Goal: Task Accomplishment & Management: Use online tool/utility

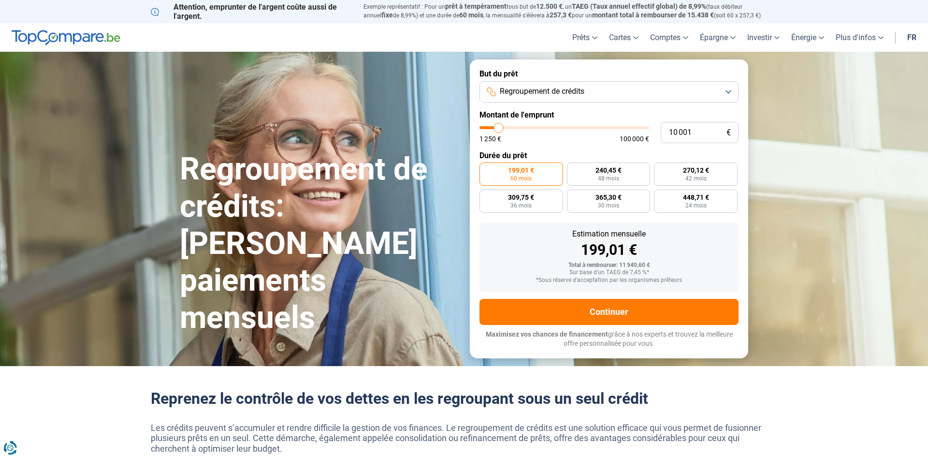
type input "9 500"
type input "9500"
type input "9 750"
type input "9750"
type input "10 000"
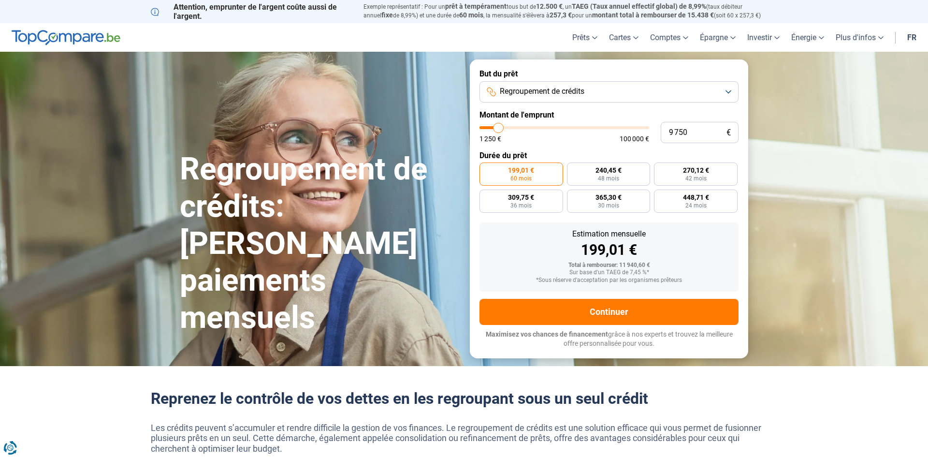
type input "10000"
type input "10 750"
type input "10750"
type input "11 250"
type input "11250"
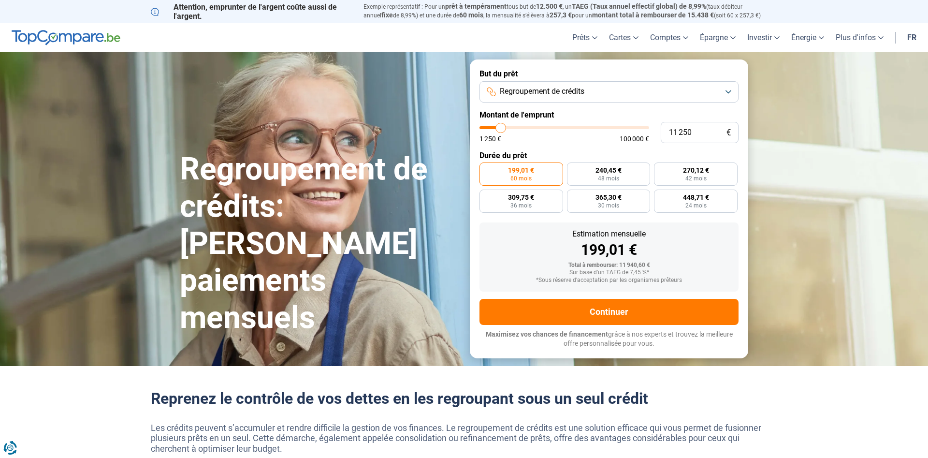
type input "12 750"
type input "12750"
type input "15 500"
type input "15500"
type input "18 750"
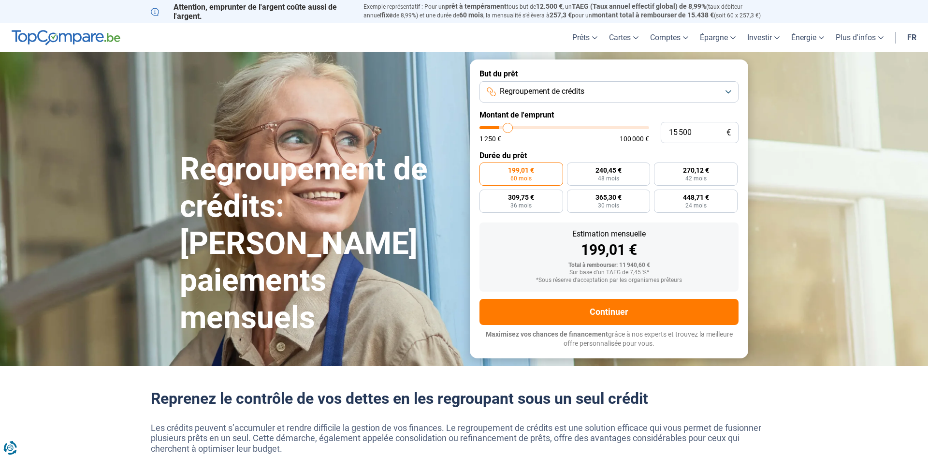
type input "18750"
type input "20 250"
type input "20250"
type input "22 500"
type input "22500"
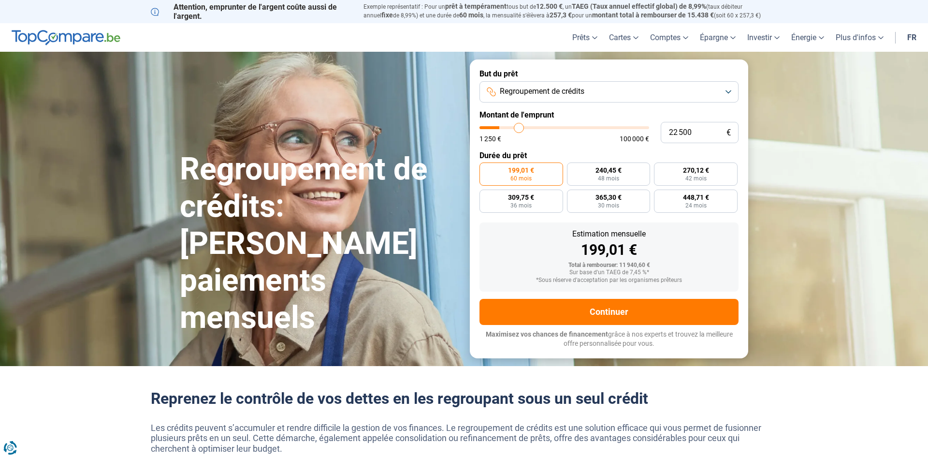
type input "24 000"
type input "24000"
type input "26 000"
type input "26000"
type input "26 750"
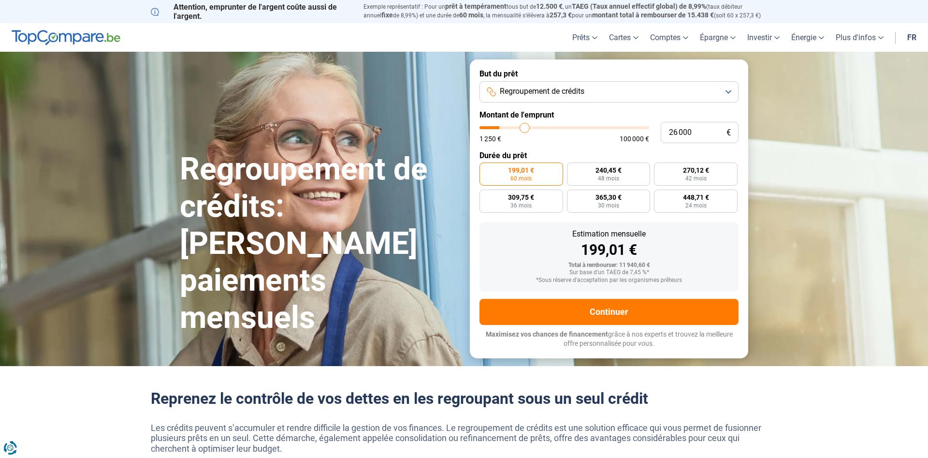
type input "26750"
type input "27 500"
type input "27500"
type input "28 250"
type input "28250"
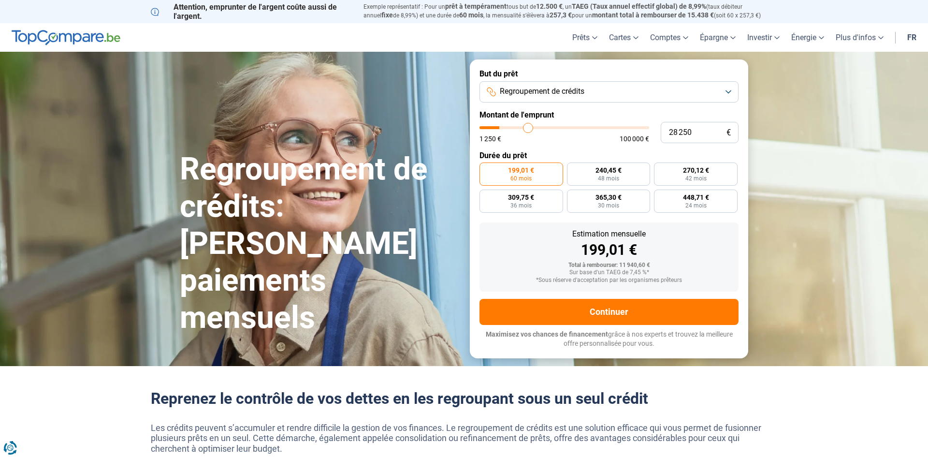
type input "29 500"
type input "29500"
type input "31 000"
type input "31000"
type input "32 500"
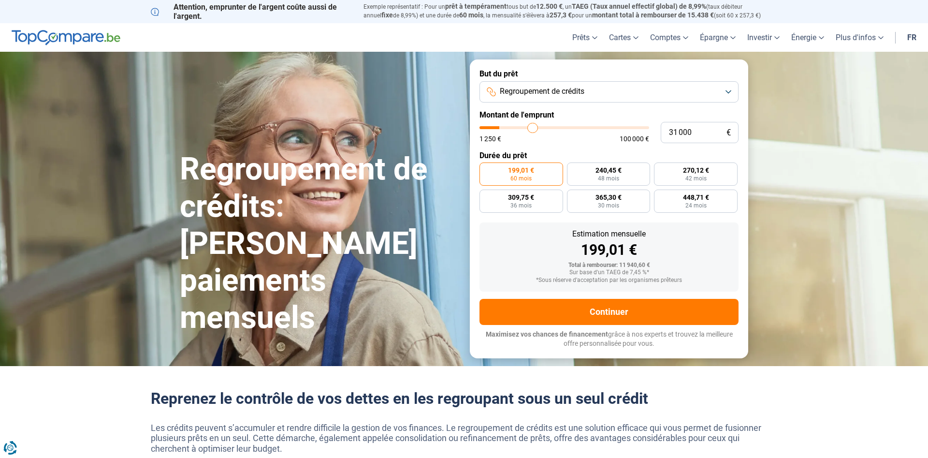
type input "32500"
type input "34 250"
type input "34250"
type input "34 500"
type input "34500"
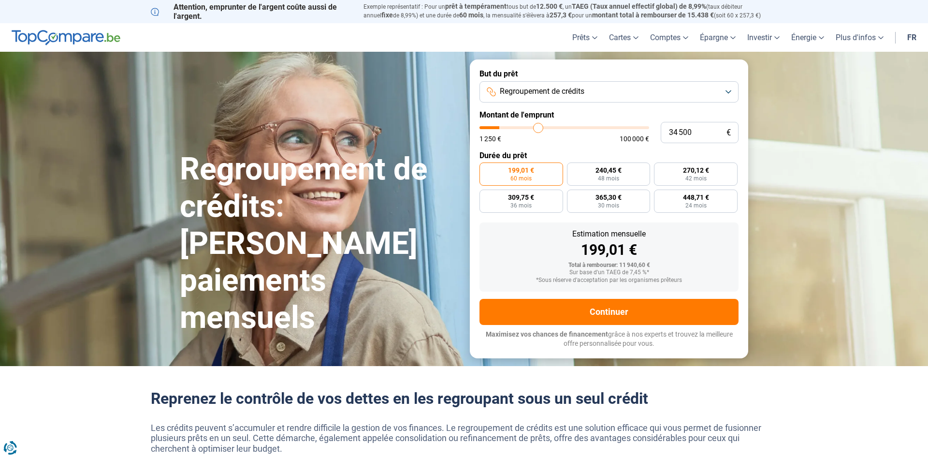
type input "35 250"
type input "35250"
type input "35 500"
type input "35500"
type input "36 250"
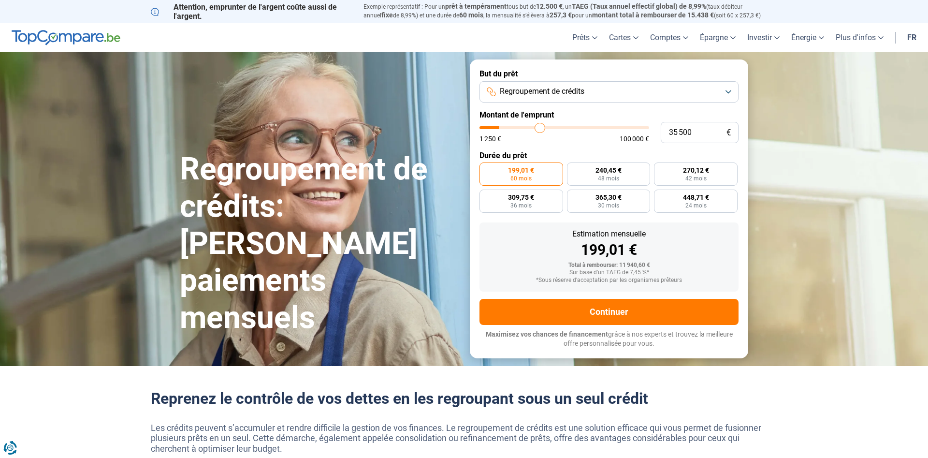
type input "36250"
type input "36 750"
type input "36750"
type input "37 000"
type input "37000"
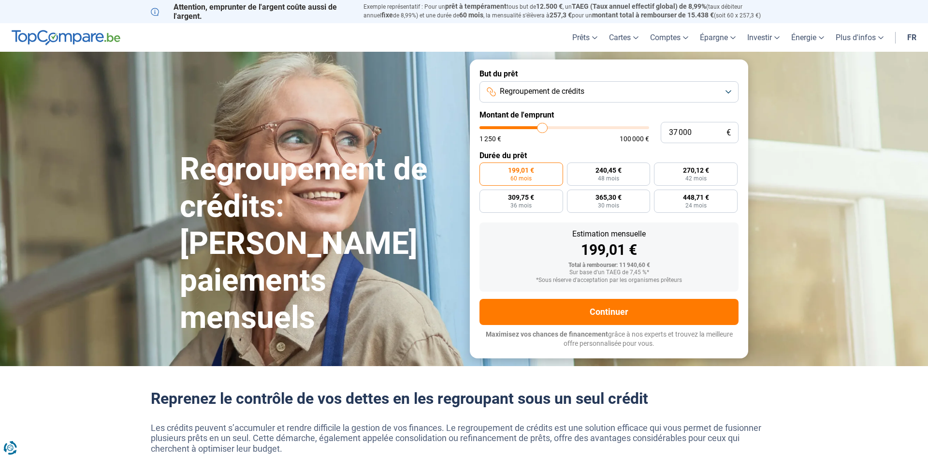
type input "38 000"
type input "38000"
type input "38 250"
type input "38250"
type input "38 500"
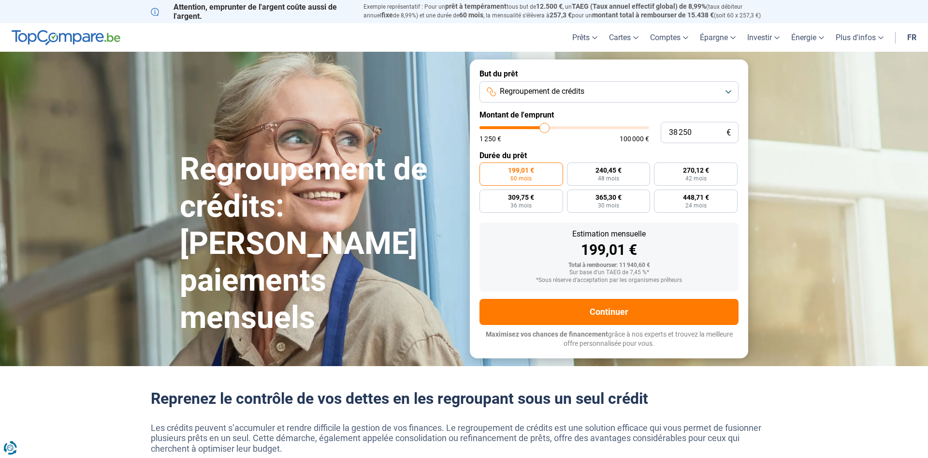
type input "38500"
type input "38 750"
type input "38750"
type input "38 500"
type input "38500"
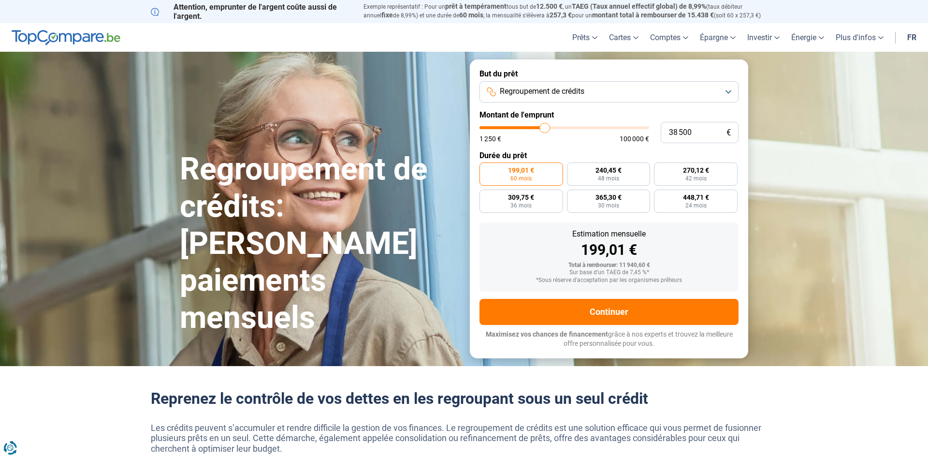
type input "38 250"
type input "38250"
type input "38 000"
type input "38000"
type input "37 250"
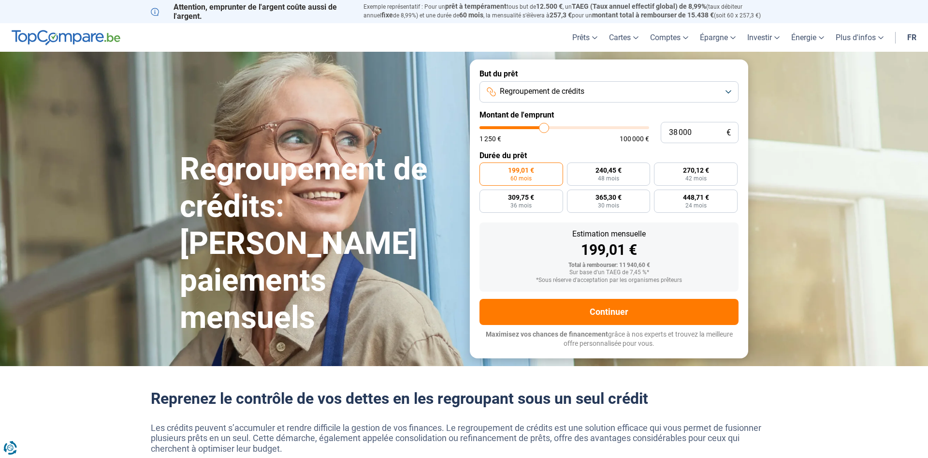
type input "37250"
type input "36 750"
type input "36750"
type input "36 500"
type input "36500"
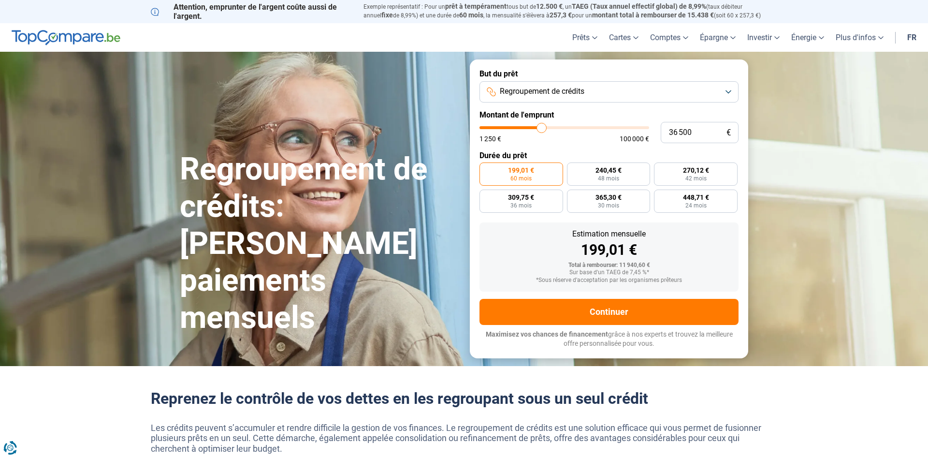
type input "35 750"
type input "35750"
type input "35 250"
type input "35250"
type input "35 000"
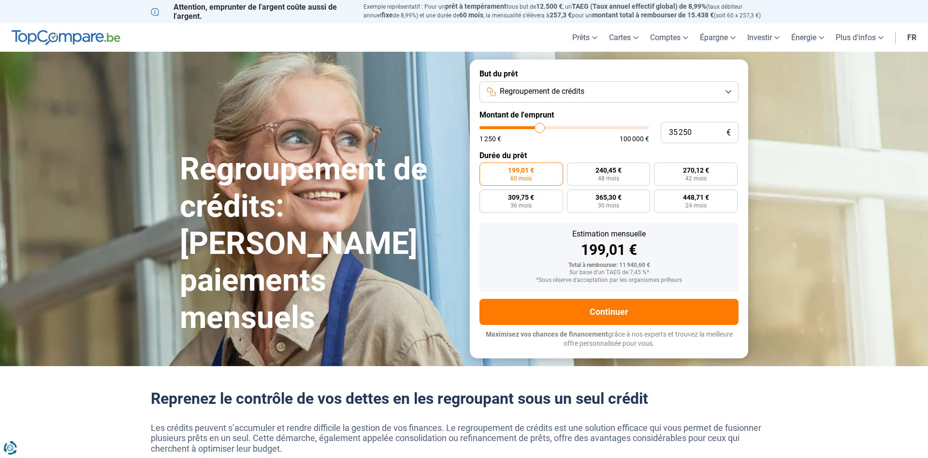
type input "35000"
type input "34 750"
type input "34750"
type input "34 000"
type input "34000"
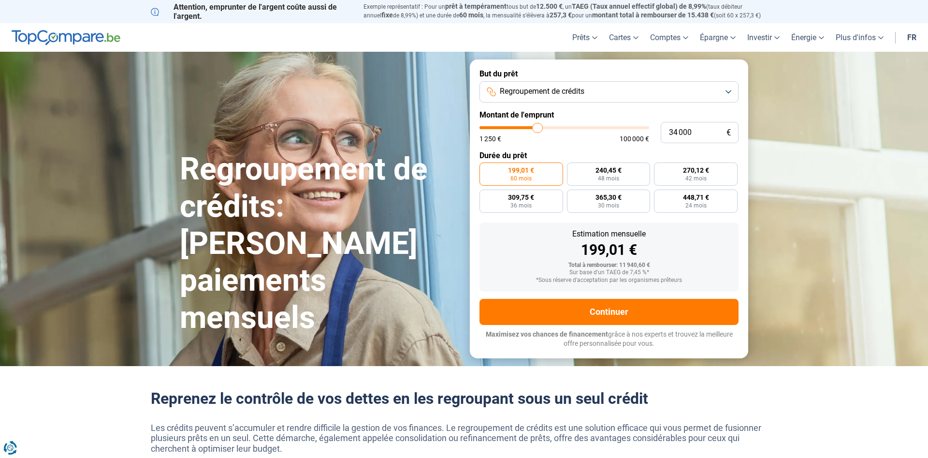
type input "33 750"
type input "33750"
type input "33 500"
type input "33500"
type input "33 250"
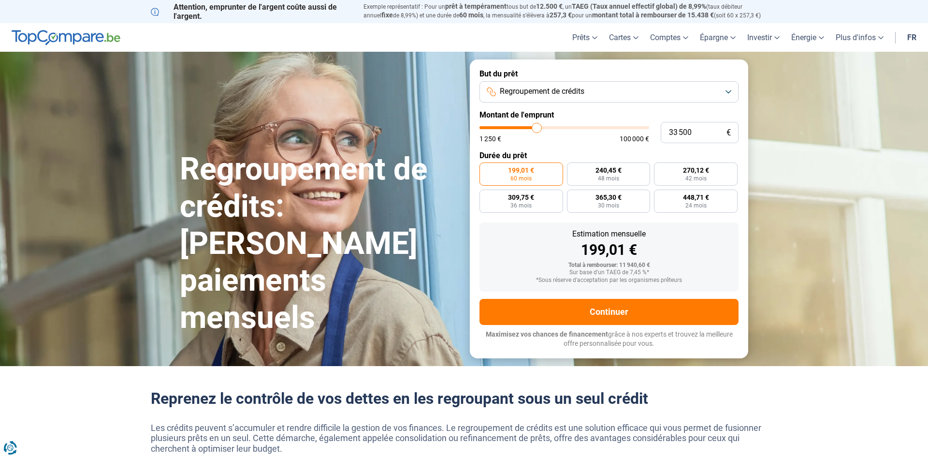
type input "33250"
type input "32 750"
type input "32750"
type input "32 500"
type input "32500"
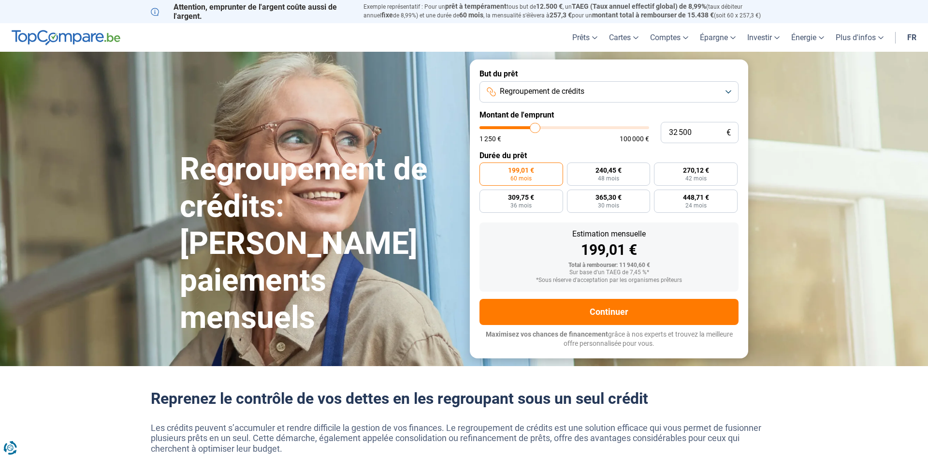
type input "32 250"
type input "32250"
type input "32 000"
type input "32000"
type input "31 750"
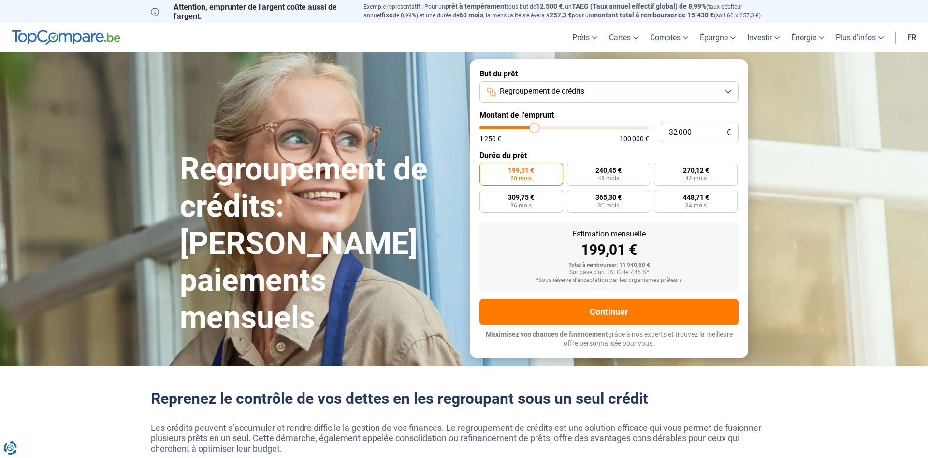
type input "31750"
type input "31 250"
type input "31250"
type input "31 000"
type input "31000"
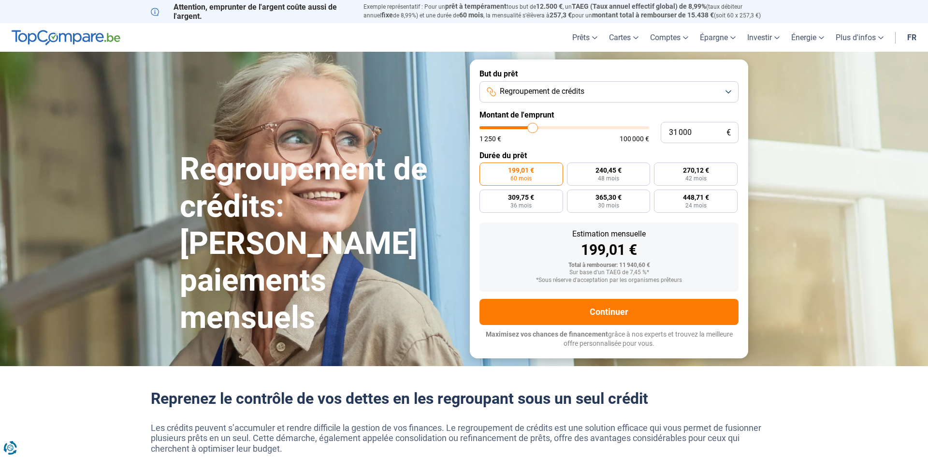
type input "30 750"
type input "30750"
type input "30 500"
type input "30500"
type input "30 250"
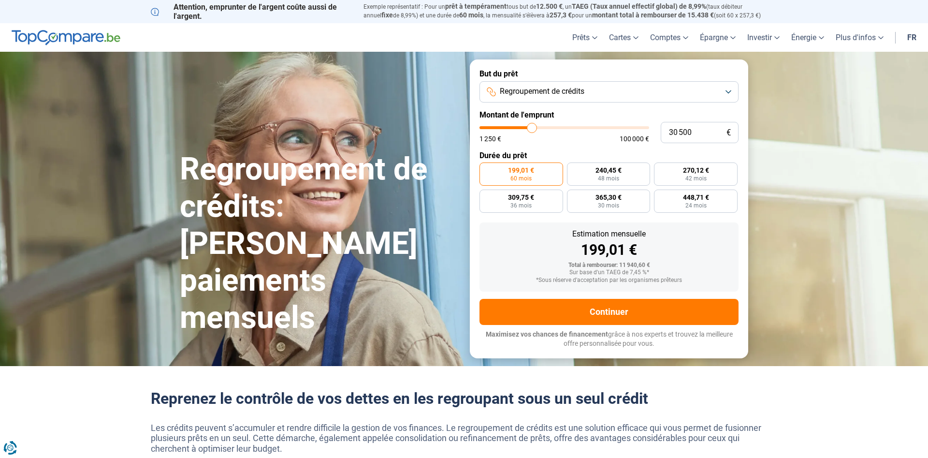
type input "30250"
type input "29 500"
type input "29500"
type input "29 000"
type input "29000"
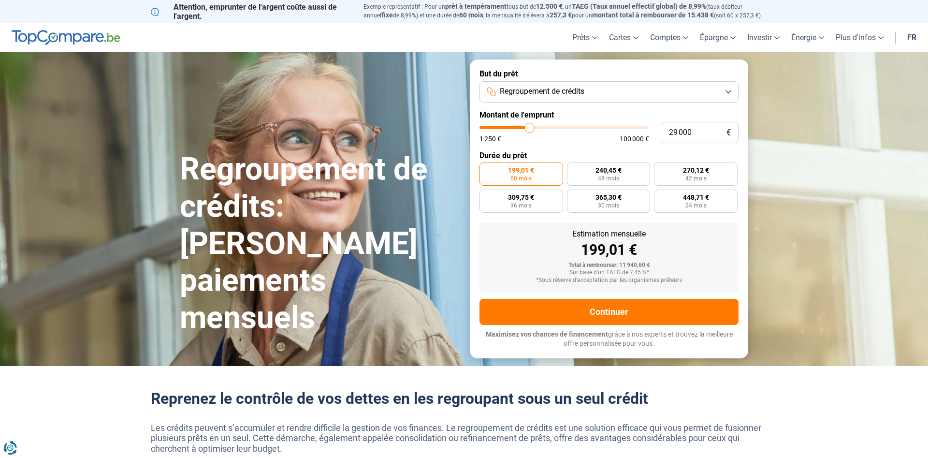
type input "28 750"
type input "28750"
type input "28 500"
type input "28500"
type input "28 000"
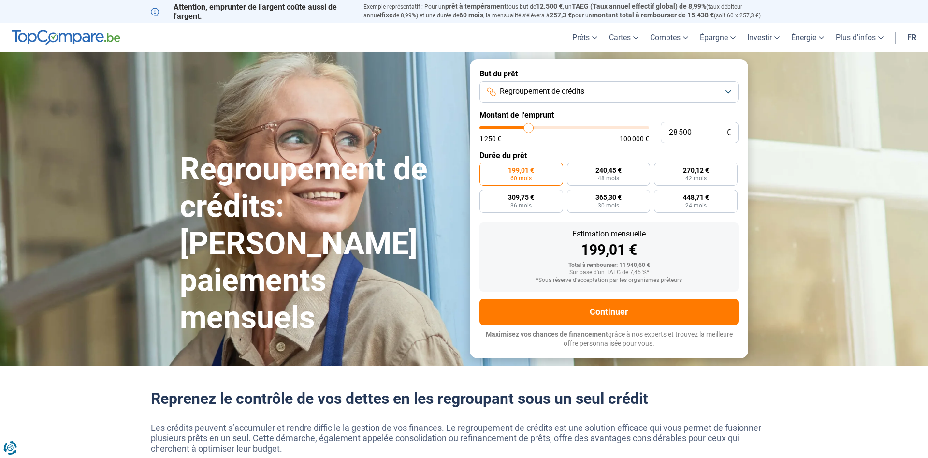
type input "28000"
type input "27 750"
type input "27750"
type input "27 500"
type input "27500"
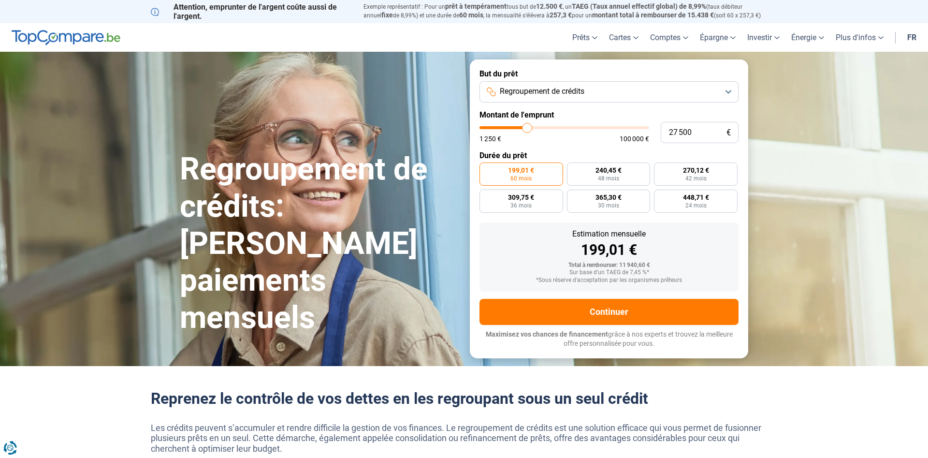
type input "27 250"
type input "27250"
type input "27 000"
type input "27000"
type input "26 500"
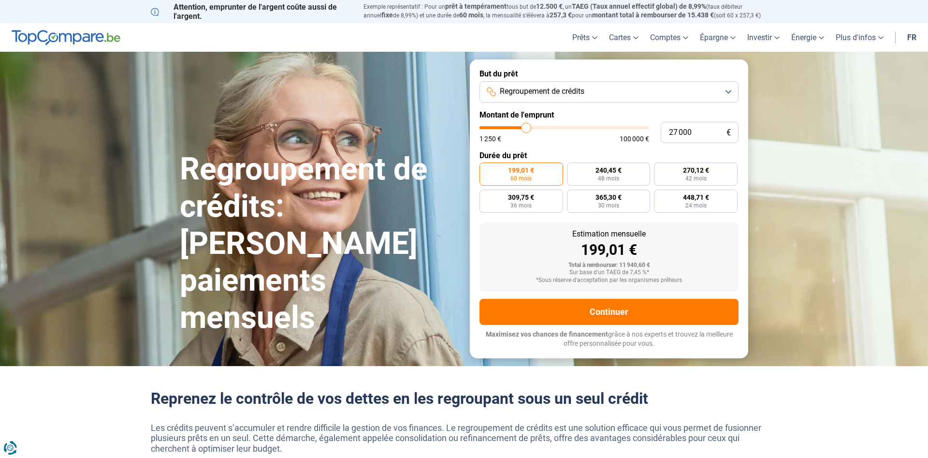
type input "26500"
type input "26 250"
type input "26250"
type input "26 000"
type input "26000"
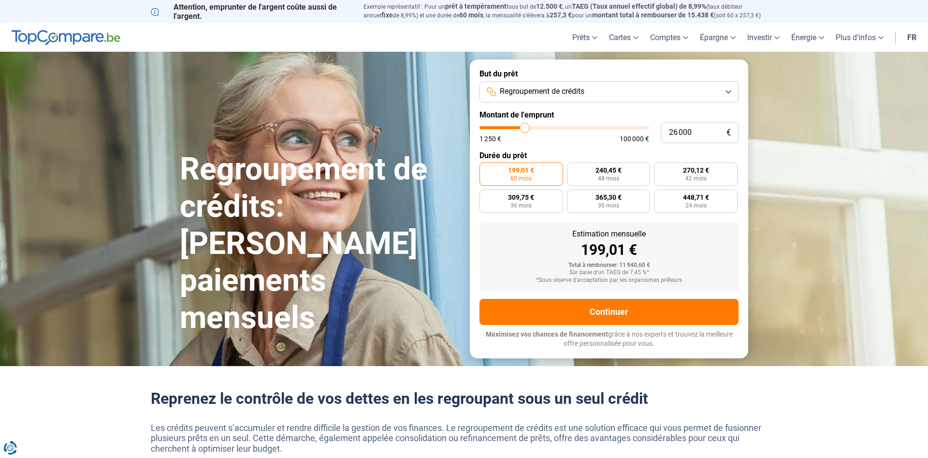
type input "25 500"
type input "25500"
type input "24 750"
type input "24750"
type input "24 250"
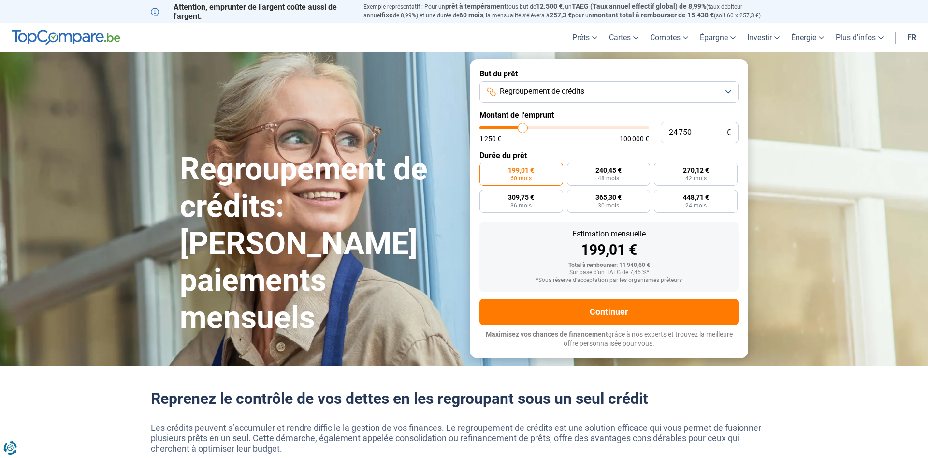
type input "24250"
type input "24 000"
type input "24000"
type input "23 500"
type input "23500"
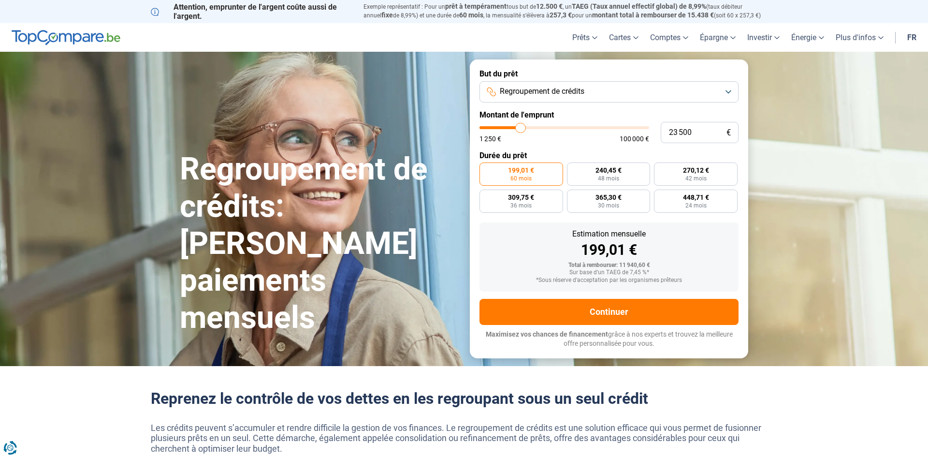
type input "24 000"
type input "24000"
type input "24 500"
type input "24500"
type input "24 750"
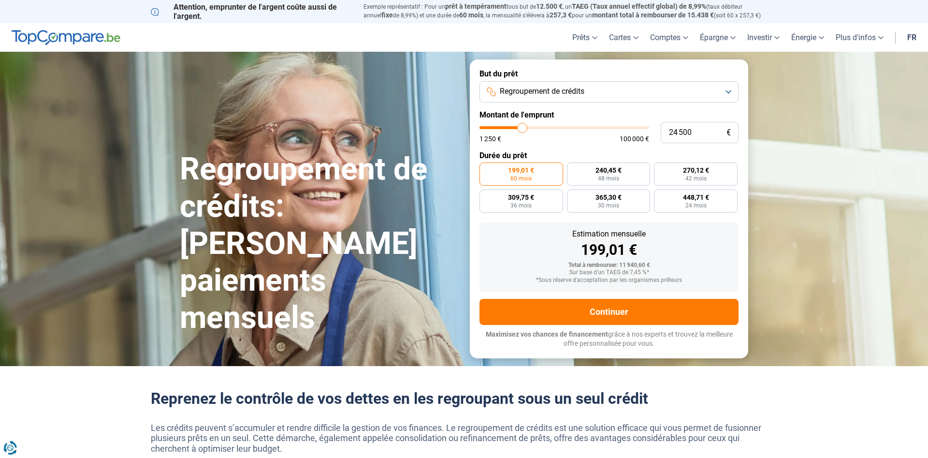
type input "24750"
type input "25 750"
type input "25750"
type input "26 250"
type input "26250"
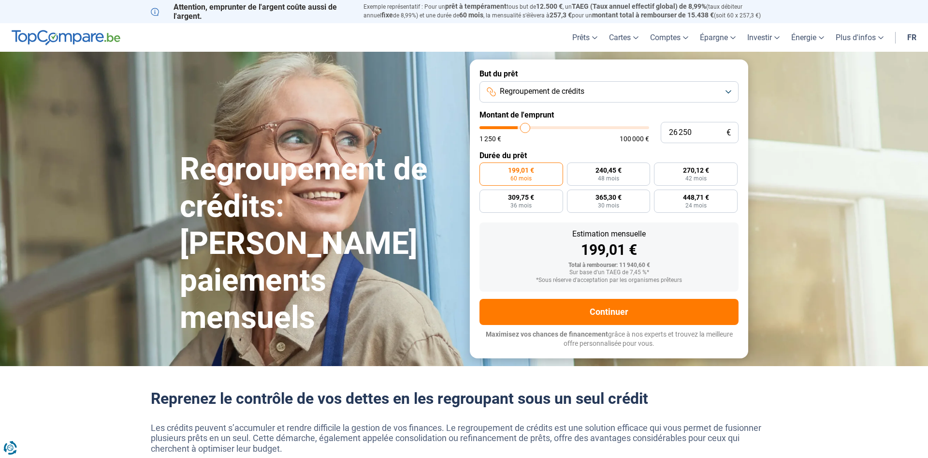
type input "26 500"
type input "26500"
type input "27 250"
type input "27250"
type input "27 500"
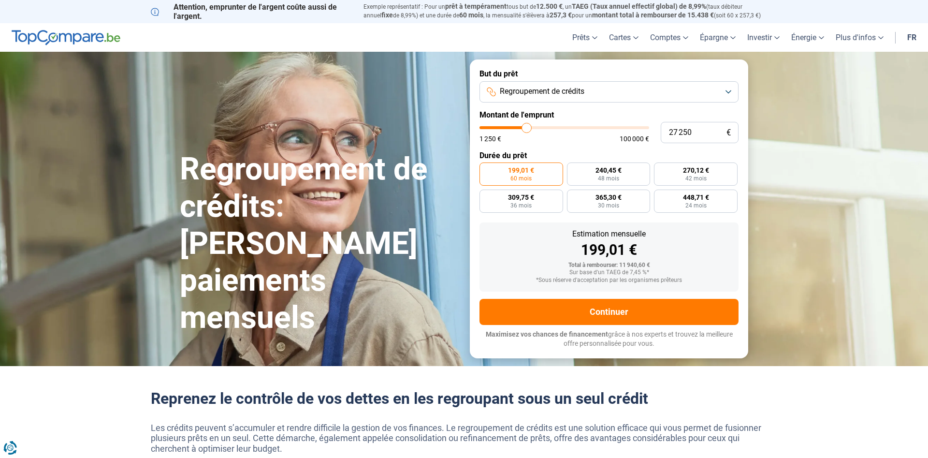
type input "27500"
type input "28 000"
type input "28000"
type input "28 500"
type input "28500"
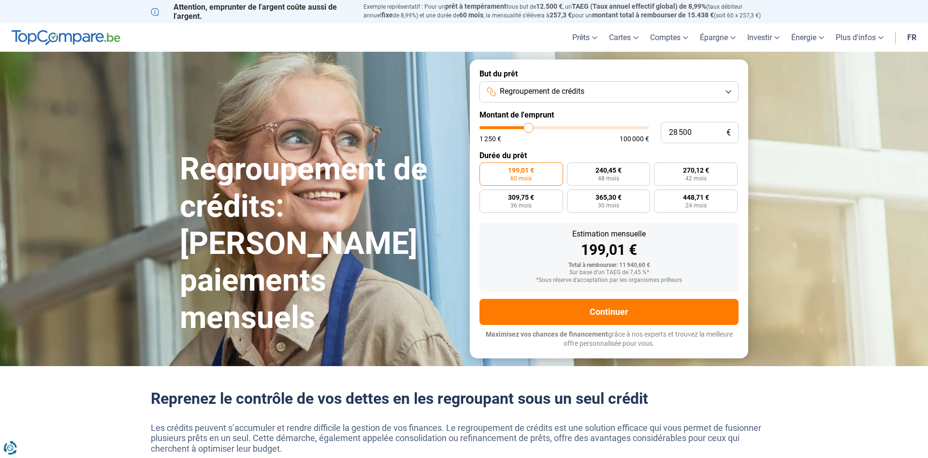
type input "28 750"
type input "28750"
type input "29 000"
type input "29000"
type input "29 250"
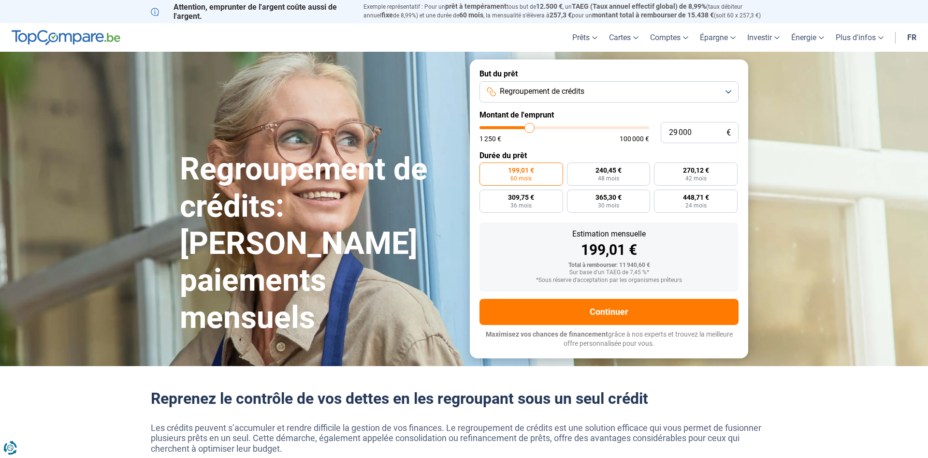
type input "29250"
type input "29 500"
type input "29500"
type input "29 750"
type input "29750"
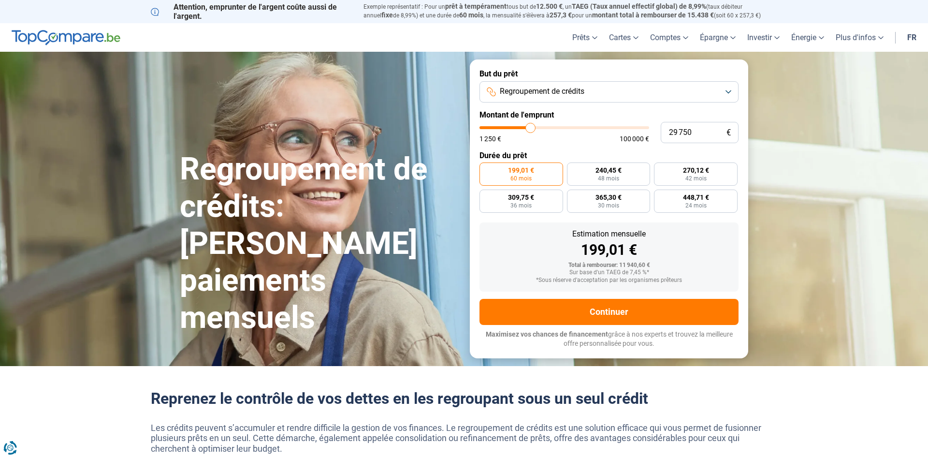
type input "30 250"
drag, startPoint x: 498, startPoint y: 125, endPoint x: 531, endPoint y: 133, distance: 34.5
type input "30250"
click at [531, 129] on input "range" at bounding box center [565, 127] width 170 height 3
radio input "false"
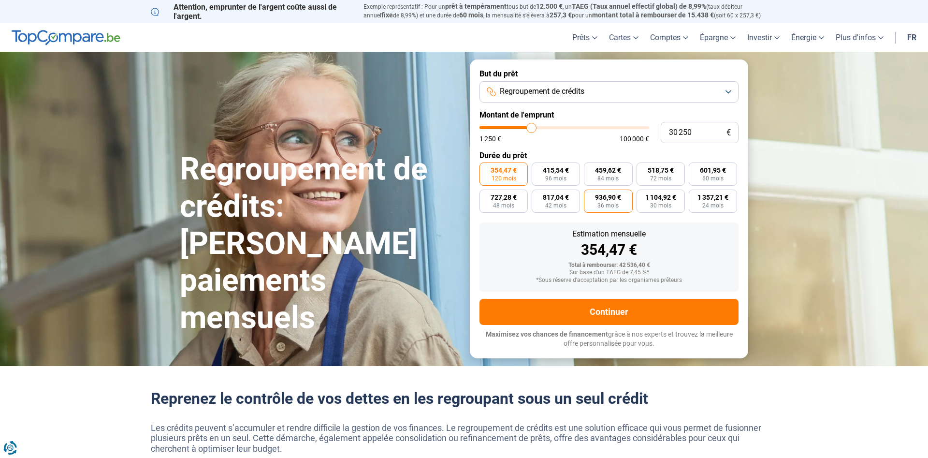
click at [606, 205] on span "36 mois" at bounding box center [608, 206] width 21 height 6
click at [590, 196] on input "936,90 € 36 mois" at bounding box center [587, 192] width 6 height 6
radio input "true"
click at [562, 204] on span "42 mois" at bounding box center [555, 206] width 21 height 6
click at [538, 196] on input "817,04 € 42 mois" at bounding box center [535, 192] width 6 height 6
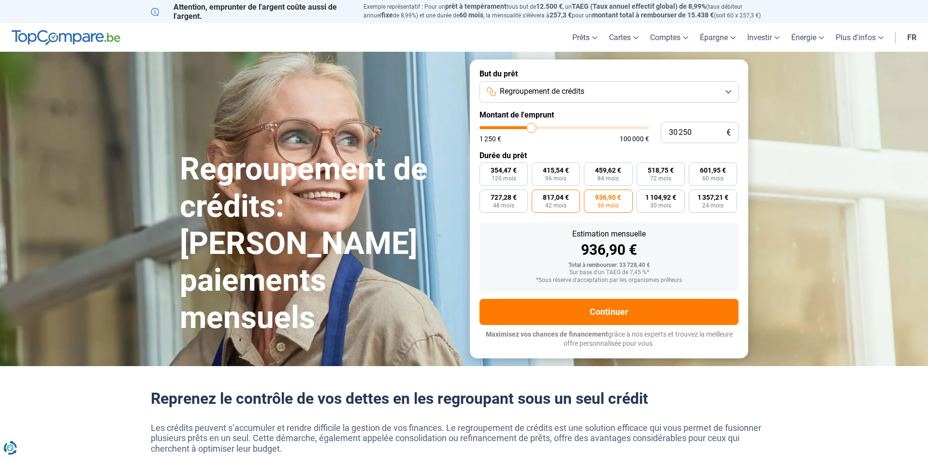
radio input "true"
